Goal: Task Accomplishment & Management: Manage account settings

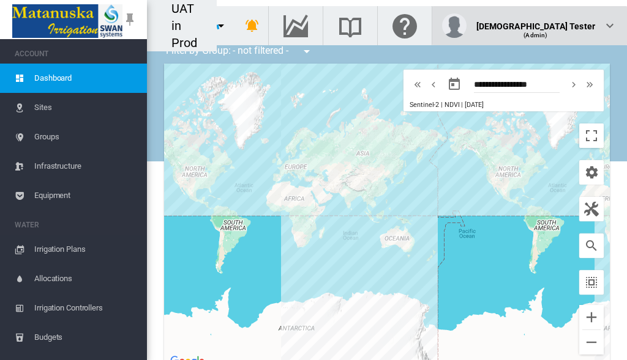
click at [565, 24] on div "(Admin)" at bounding box center [535, 30] width 119 height 12
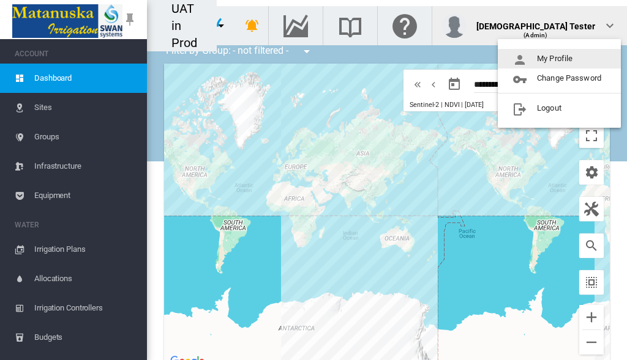
click at [559, 59] on button "My Profile" at bounding box center [558, 59] width 123 height 20
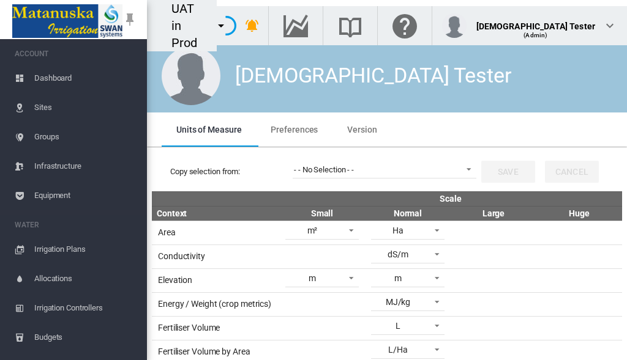
click at [292, 129] on span "Preferences" at bounding box center [293, 130] width 47 height 10
